Goal: Task Accomplishment & Management: Manage account settings

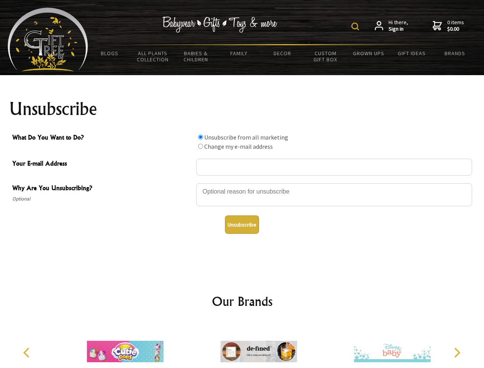
click at [357, 26] on img at bounding box center [356, 27] width 8 height 8
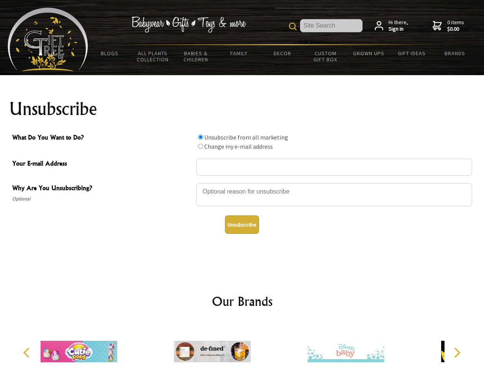
click at [242, 183] on div at bounding box center [334, 195] width 276 height 27
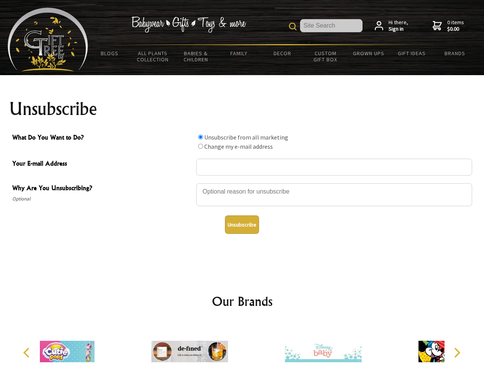
click at [201, 137] on input "What Do You Want to Do?" at bounding box center [200, 137] width 5 height 5
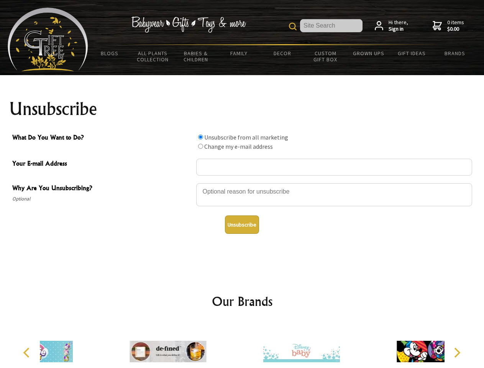
click at [201, 146] on input "What Do You Want to Do?" at bounding box center [200, 146] width 5 height 5
radio input "true"
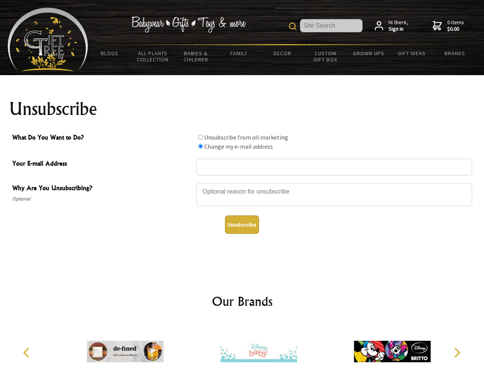
click at [242, 225] on button "Unsubscribe" at bounding box center [242, 224] width 34 height 18
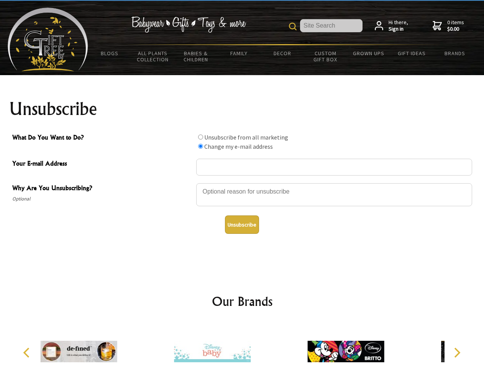
click at [242, 345] on img at bounding box center [212, 352] width 77 height 58
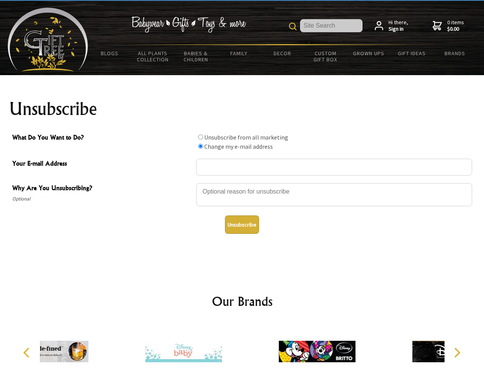
click at [28, 353] on icon "Previous" at bounding box center [27, 353] width 10 height 10
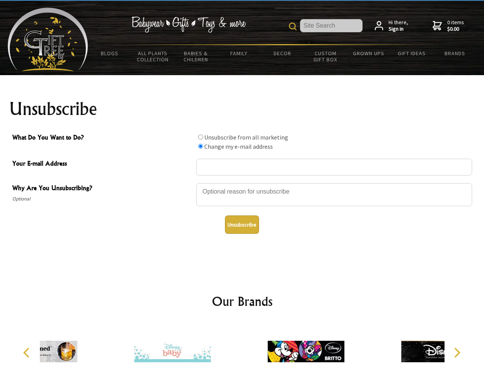
click at [457, 353] on icon "Next" at bounding box center [457, 353] width 10 height 10
